Goal: Transaction & Acquisition: Purchase product/service

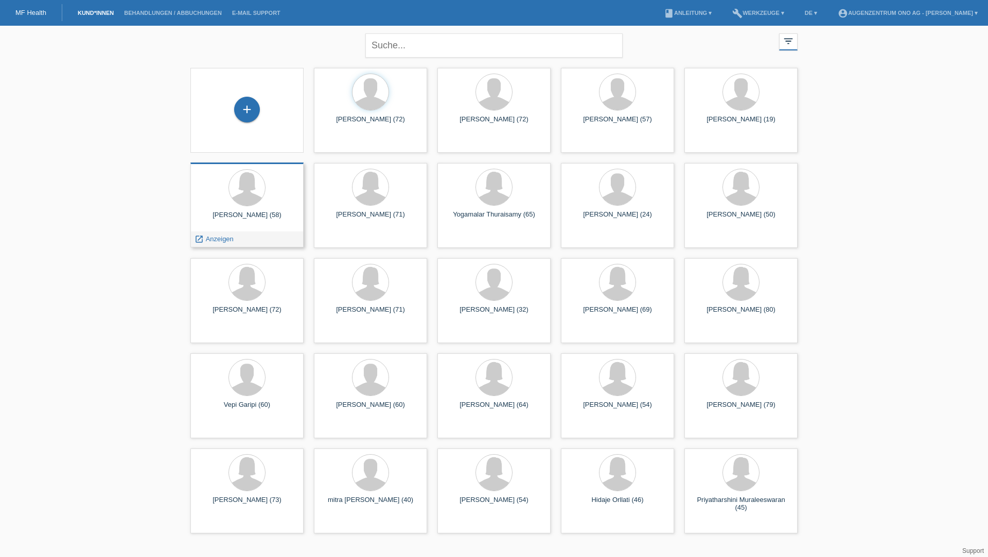
click at [246, 208] on div "Susanne Wider (58) launch Anzeigen" at bounding box center [246, 205] width 113 height 85
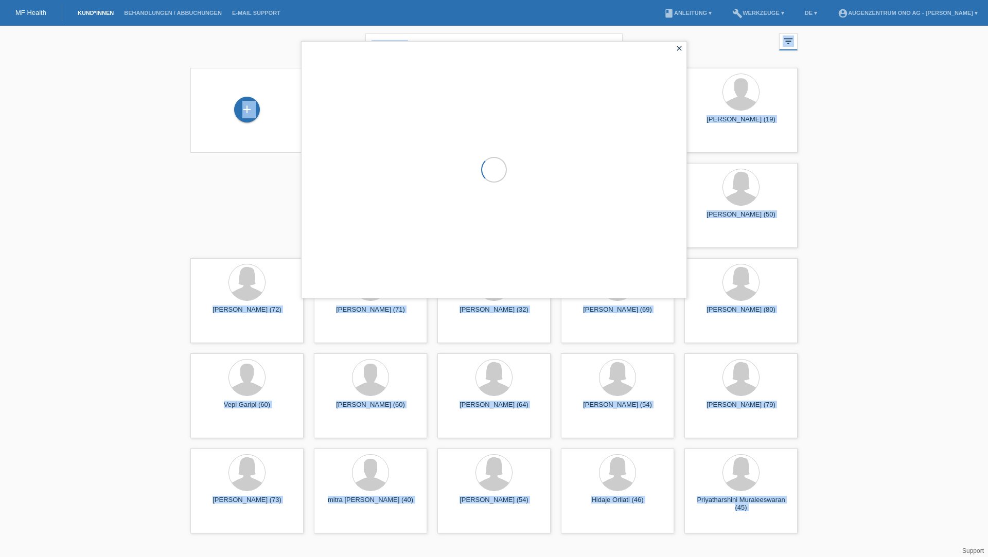
click at [302, 208] on div at bounding box center [494, 170] width 385 height 256
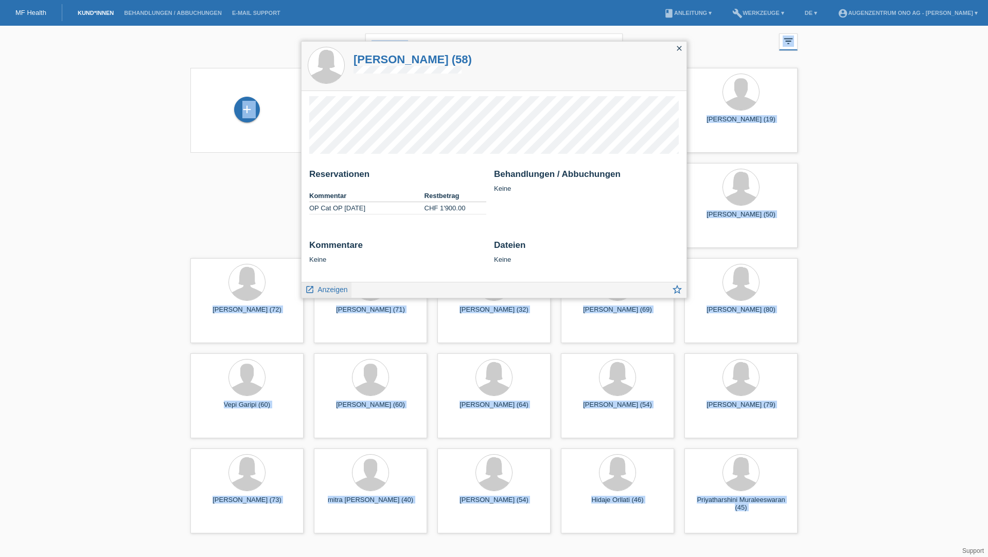
click at [329, 286] on span "Anzeigen" at bounding box center [333, 290] width 30 height 8
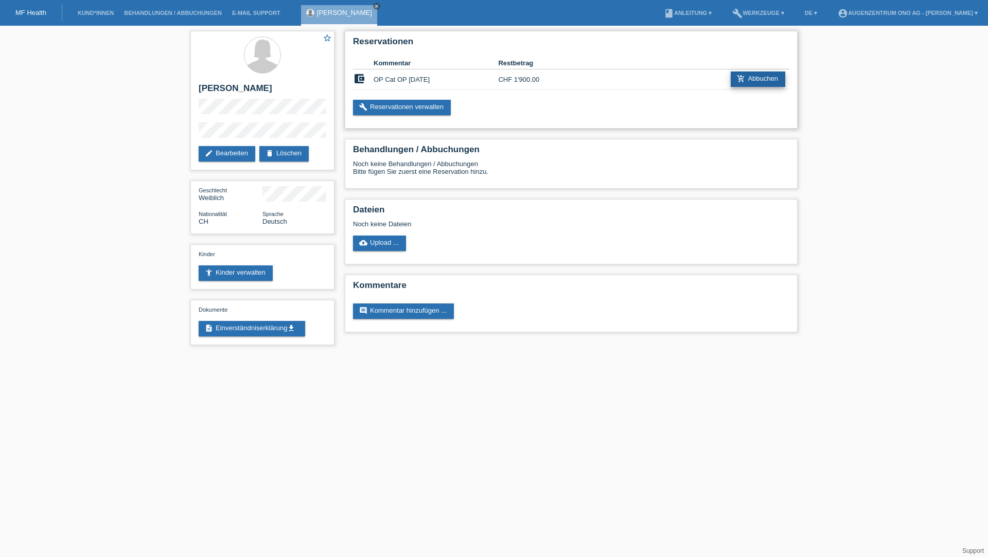
click at [774, 82] on link "add_shopping_cart Abbuchen" at bounding box center [758, 79] width 55 height 15
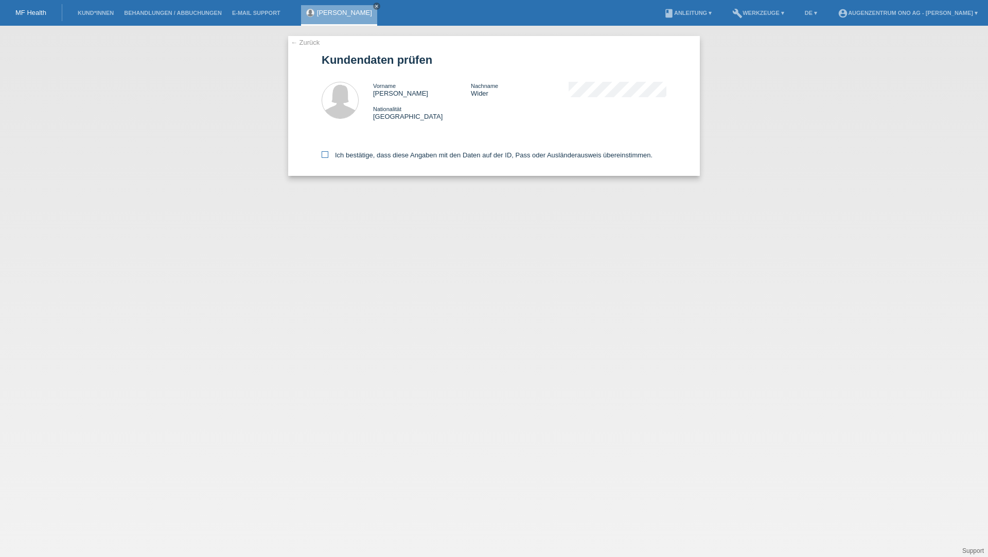
click at [328, 155] on icon at bounding box center [325, 154] width 7 height 7
click at [328, 155] on input "Ich bestätige, dass diese Angaben mit den Daten auf der ID, Pass oder Ausländer…" at bounding box center [325, 154] width 7 height 7
checkbox input "true"
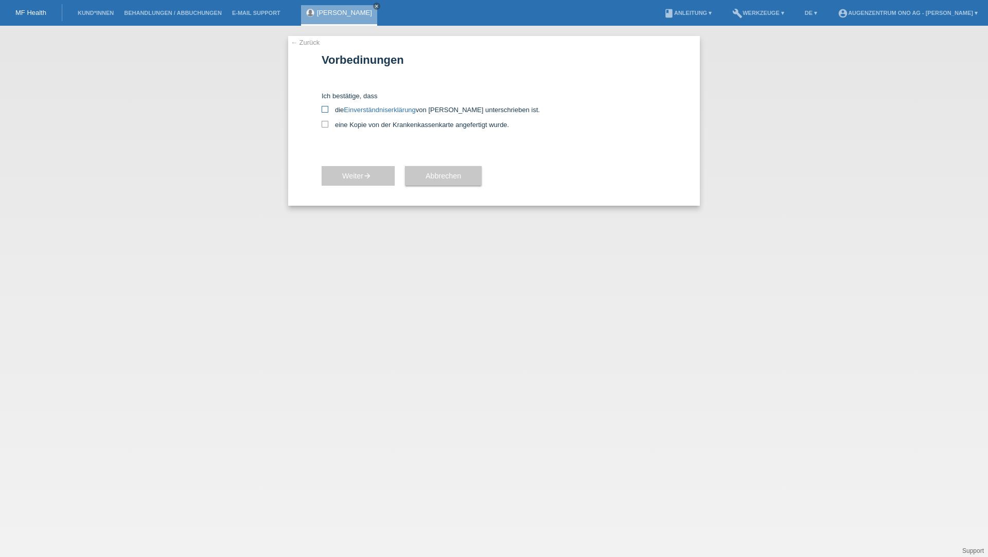
click at [373, 109] on link "Einverständniserklärung" at bounding box center [380, 110] width 72 height 8
click at [323, 120] on div "Ich bestätige, dass die Einverständniserklärung von der Kundin unterschrieben i…" at bounding box center [494, 110] width 345 height 37
click at [326, 110] on icon at bounding box center [325, 109] width 7 height 7
click at [326, 110] on input "die Einverständniserklärung von der Kundin unterschrieben ist." at bounding box center [325, 109] width 7 height 7
checkbox input "true"
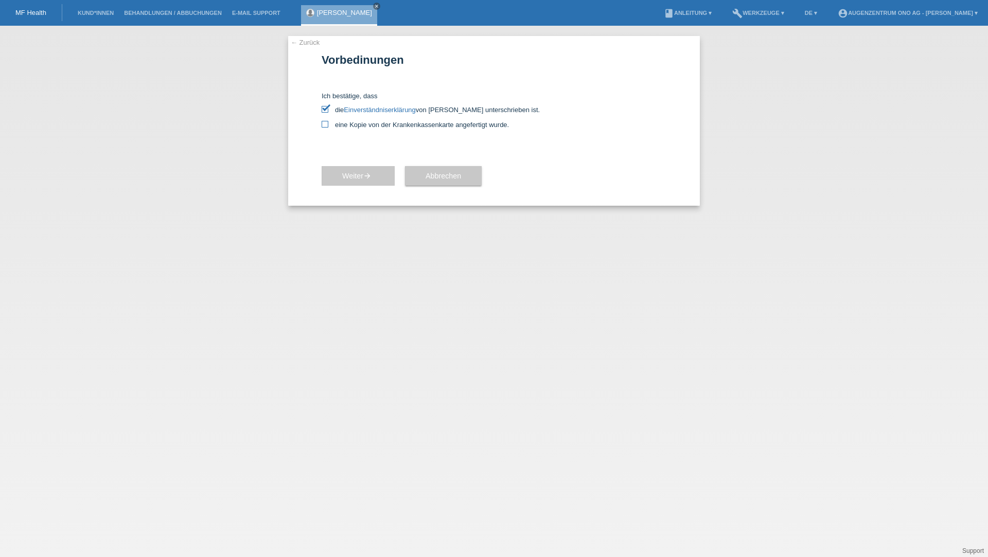
click at [327, 125] on icon at bounding box center [325, 124] width 7 height 7
click at [327, 125] on input "eine Kopie von der Krankenkassenkarte angefertigt wurde." at bounding box center [325, 124] width 7 height 7
checkbox input "true"
click at [359, 176] on span "Weiter arrow_forward" at bounding box center [358, 176] width 32 height 8
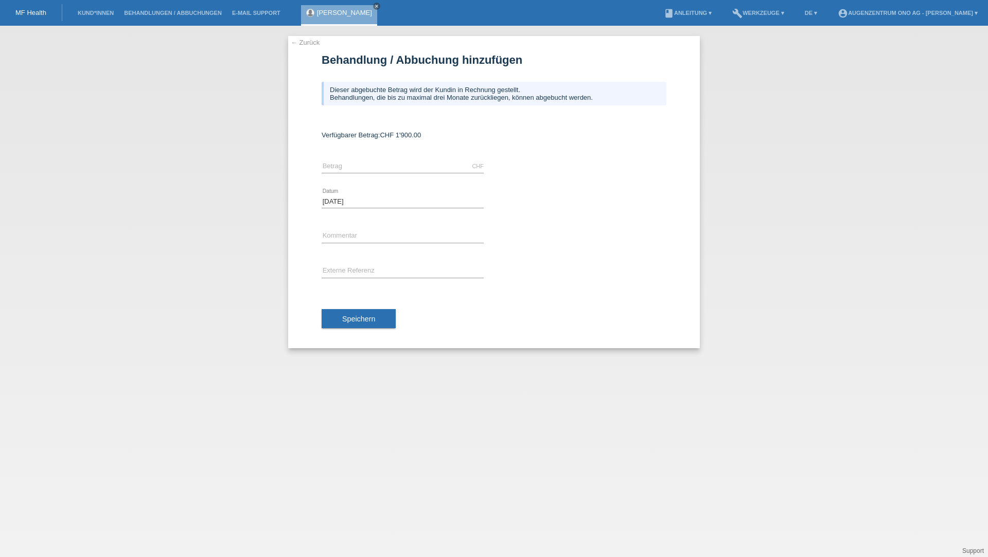
click at [379, 158] on div "CHF error [GEOGRAPHIC_DATA]" at bounding box center [403, 166] width 162 height 35
click at [379, 164] on input "text" at bounding box center [403, 166] width 162 height 13
type input "1900.00"
click at [373, 234] on input "text" at bounding box center [403, 236] width 162 height 13
type input "OP vom [DATE]"
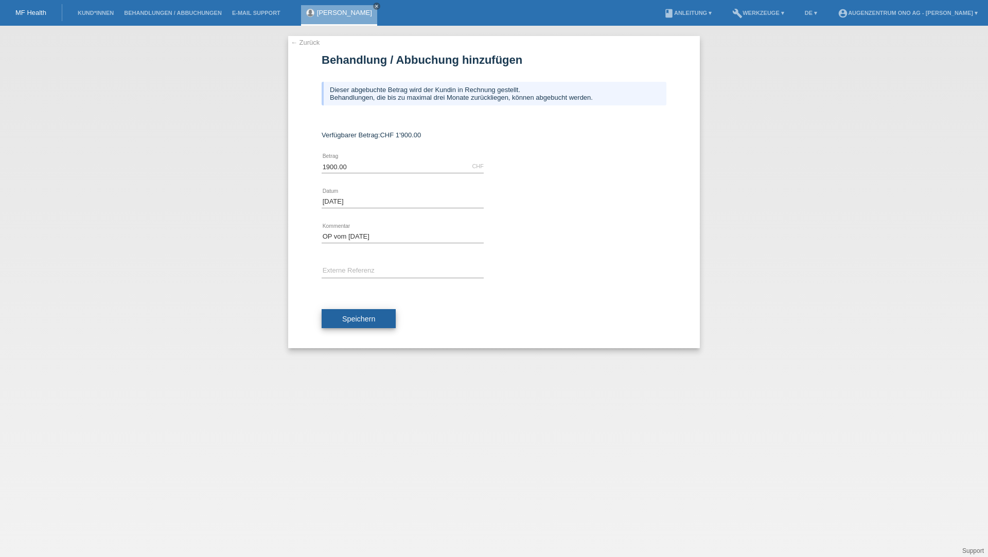
click at [379, 318] on button "Speichern" at bounding box center [359, 319] width 74 height 20
